Goal: Task Accomplishment & Management: Manage account settings

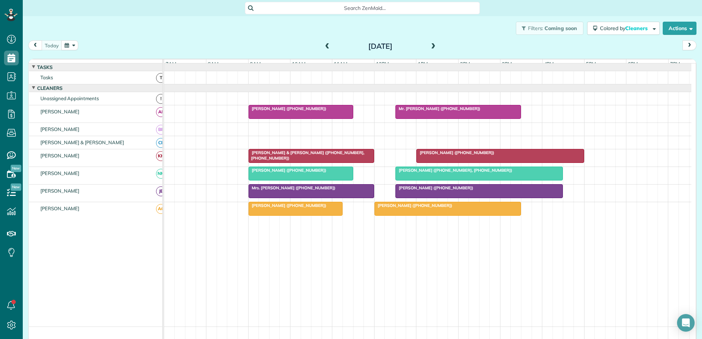
scroll to position [3, 3]
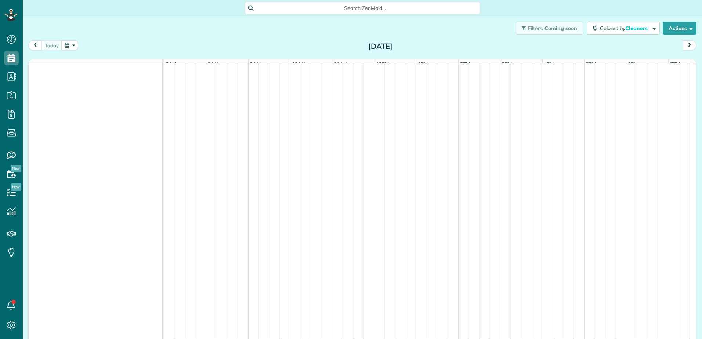
scroll to position [3, 3]
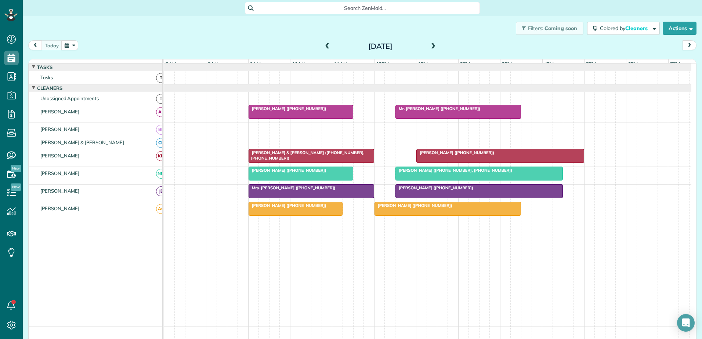
click at [270, 215] on div at bounding box center [295, 208] width 93 height 13
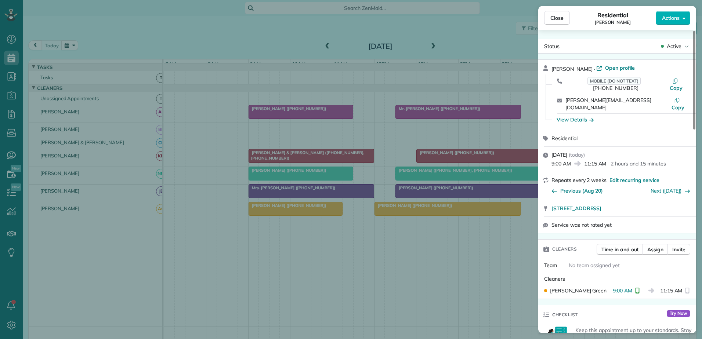
click at [260, 213] on div "Close Residential [PERSON_NAME] Actions Status Active [PERSON_NAME] · Open prof…" at bounding box center [351, 169] width 702 height 339
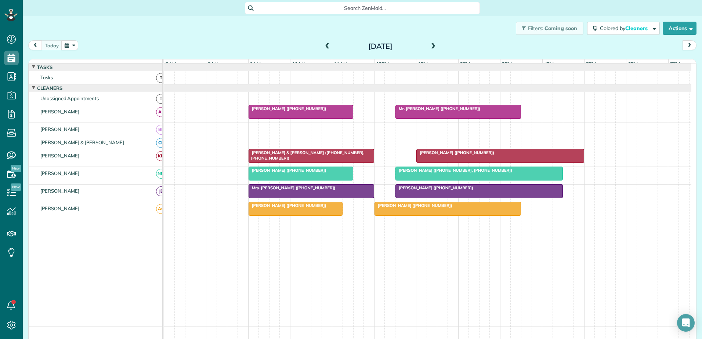
click at [390, 216] on div at bounding box center [448, 208] width 146 height 13
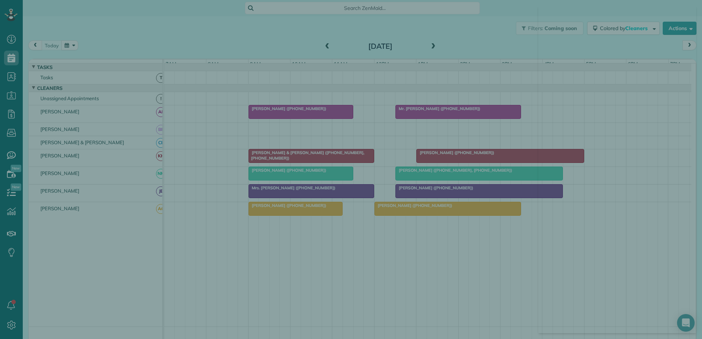
click at [392, 211] on div at bounding box center [351, 169] width 702 height 339
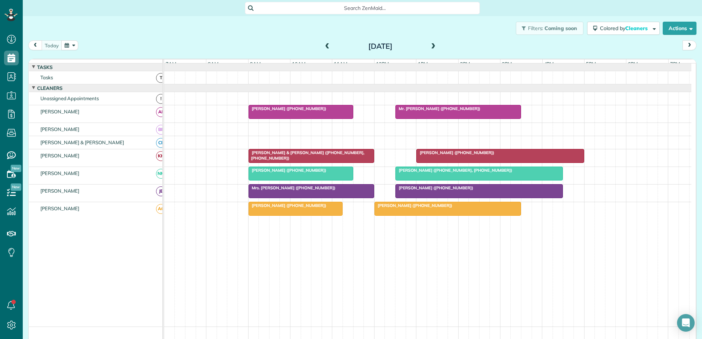
click at [392, 208] on span "[PERSON_NAME] ([PHONE_NUMBER])" at bounding box center [413, 205] width 79 height 5
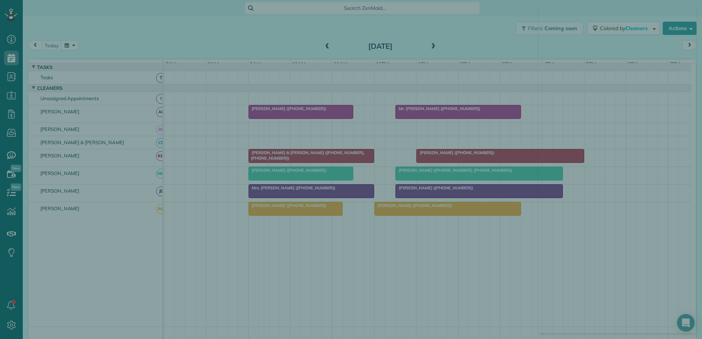
click at [392, 211] on div at bounding box center [351, 169] width 702 height 339
